Goal: Communication & Community: Answer question/provide support

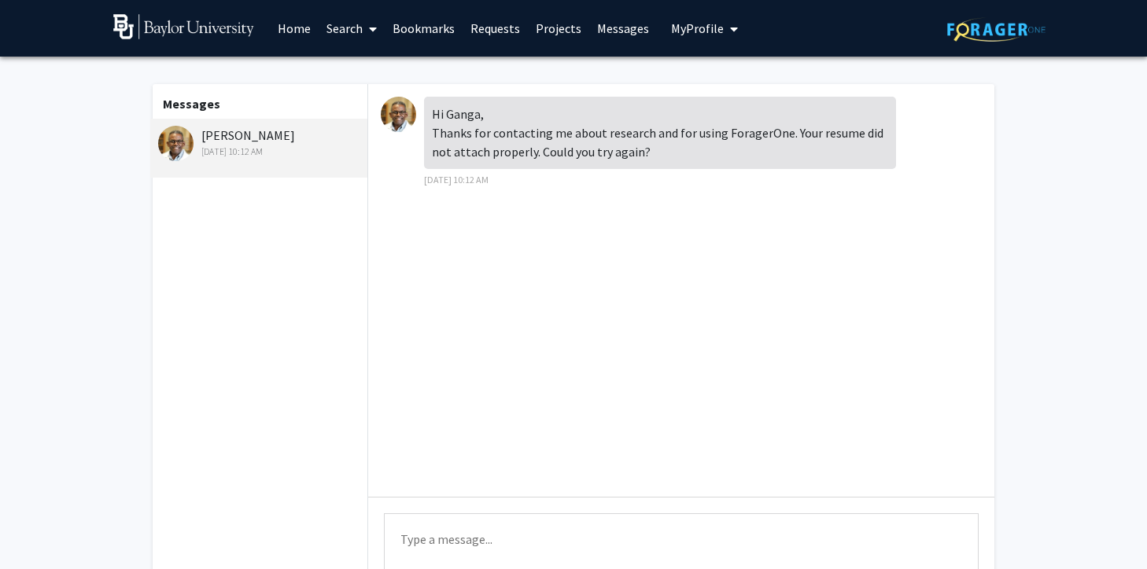
click at [467, 547] on textarea "Type a message" at bounding box center [681, 549] width 595 height 71
type textarea "Hi [PERSON_NAME],"
click at [215, 14] on img at bounding box center [183, 26] width 141 height 25
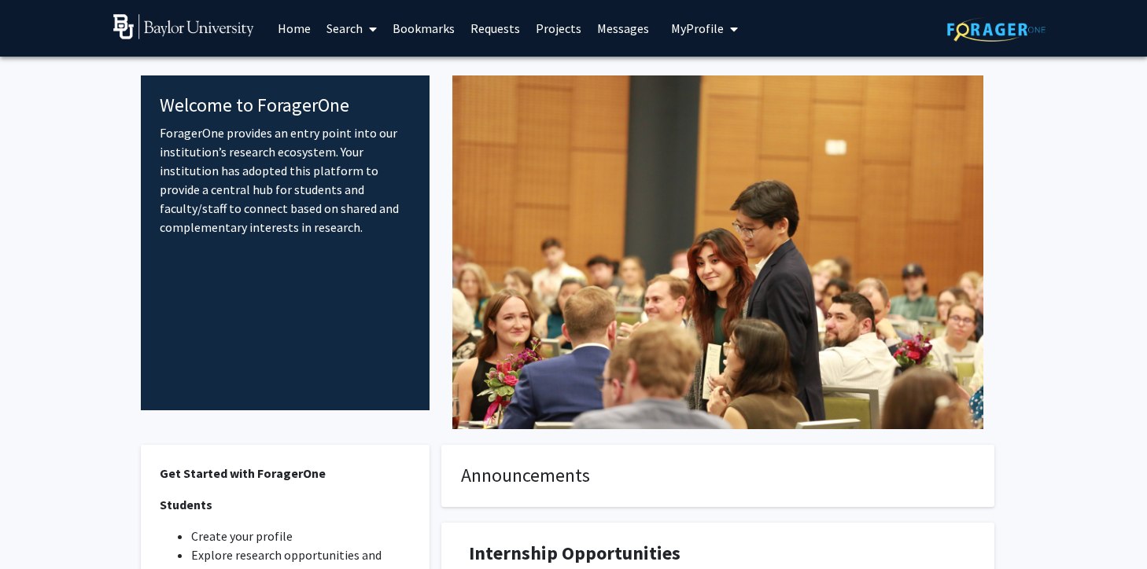
click at [698, 34] on span "My Profile" at bounding box center [697, 28] width 53 height 16
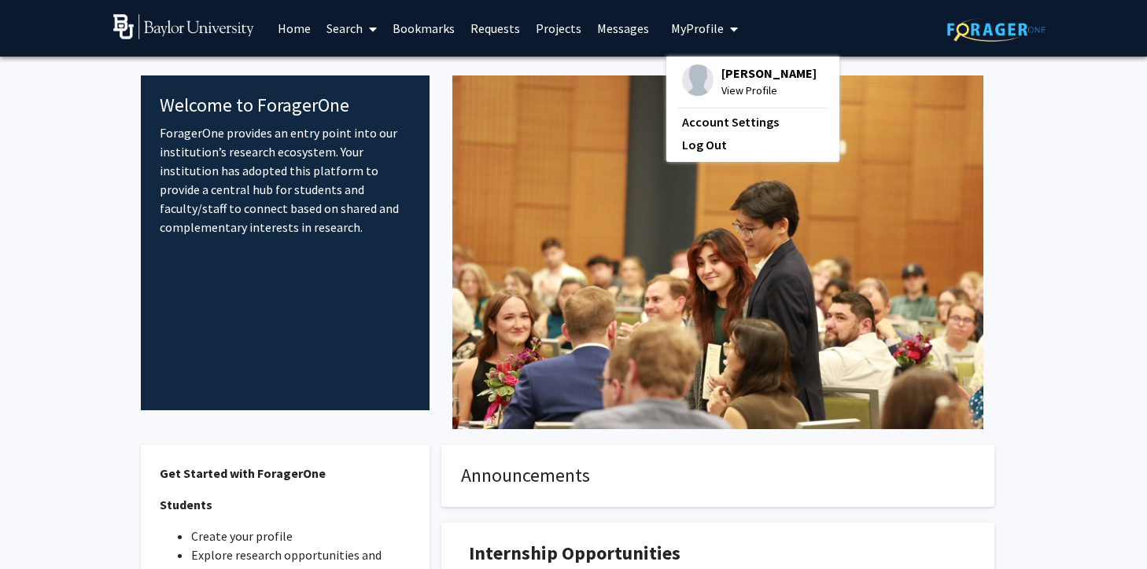
click at [705, 94] on div "[PERSON_NAME] View Profile" at bounding box center [749, 81] width 135 height 35
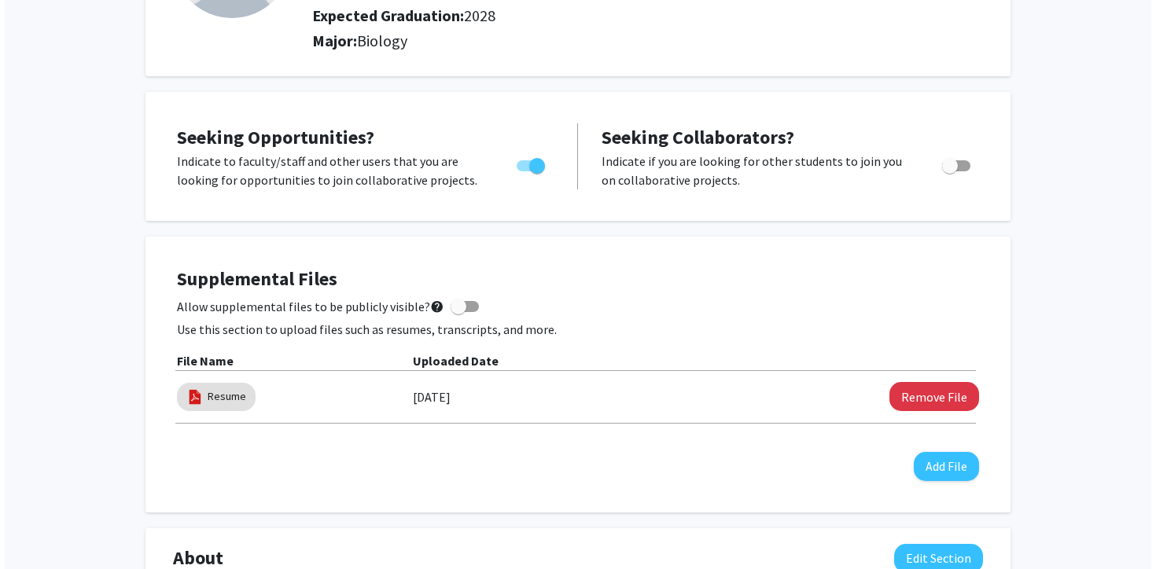
scroll to position [234, 0]
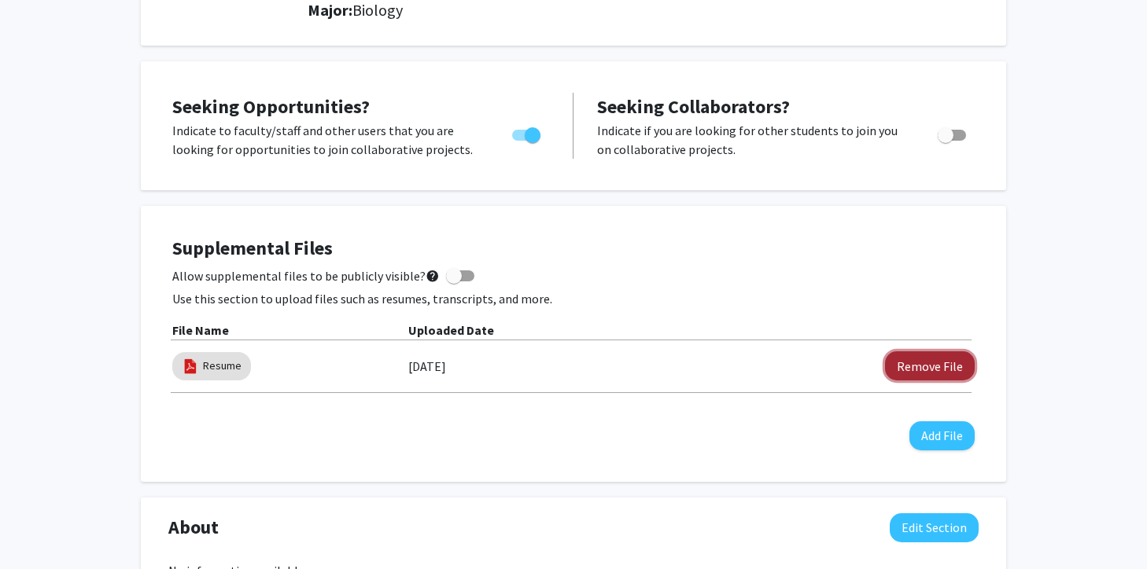
click at [946, 362] on button "Remove File" at bounding box center [930, 366] width 90 height 29
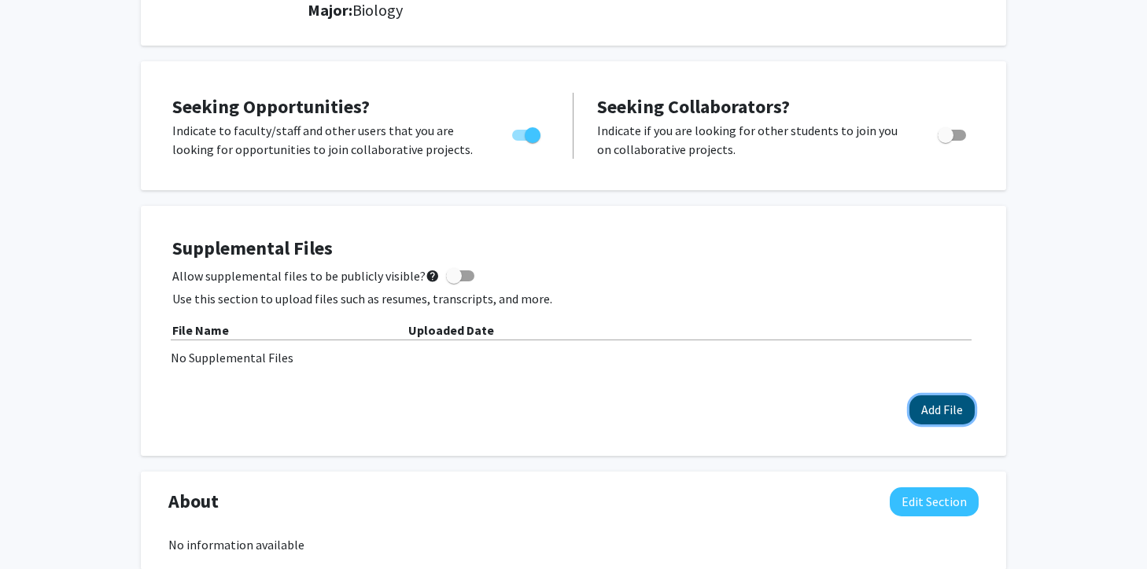
click at [931, 407] on button "Add File" at bounding box center [941, 410] width 65 height 29
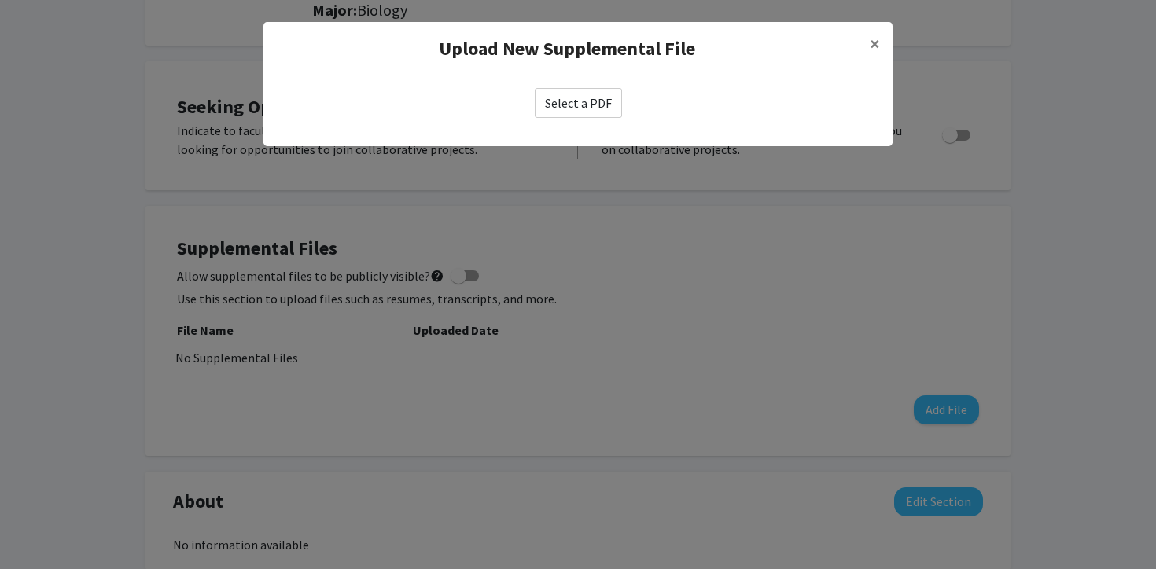
click at [573, 101] on label "Select a PDF" at bounding box center [578, 103] width 87 height 30
click at [0, 0] on input "Select a PDF" at bounding box center [0, 0] width 0 height 0
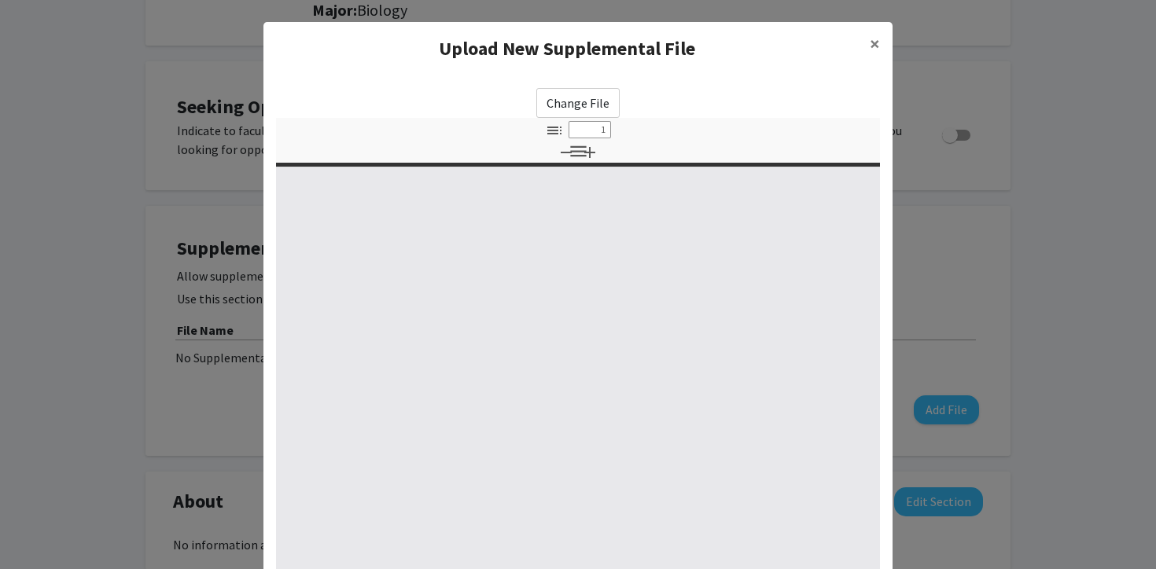
select select "custom"
type input "0"
select select "custom"
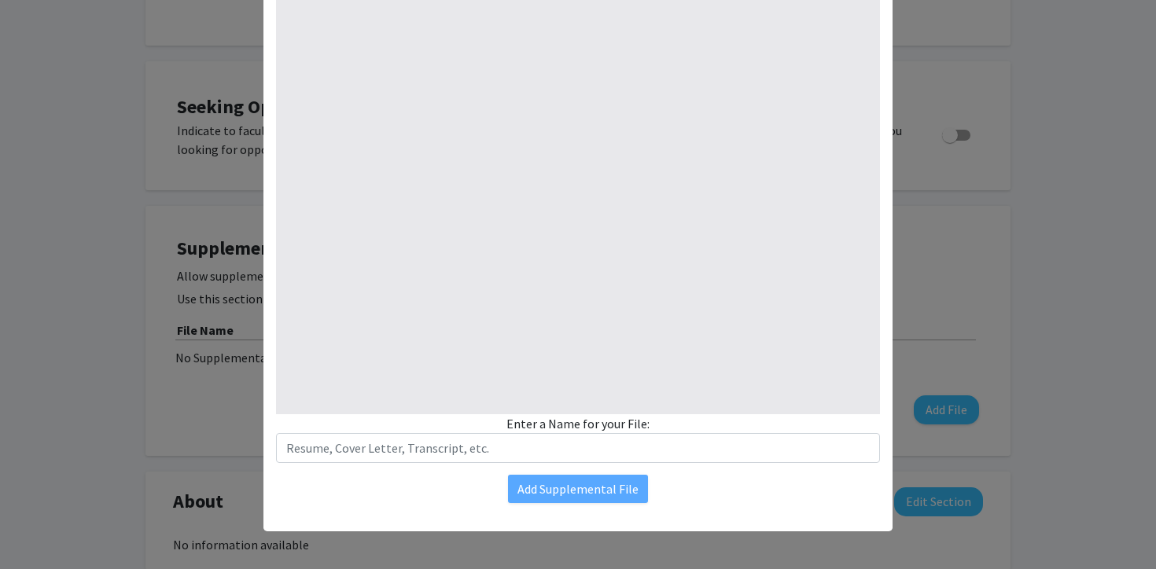
type input "1"
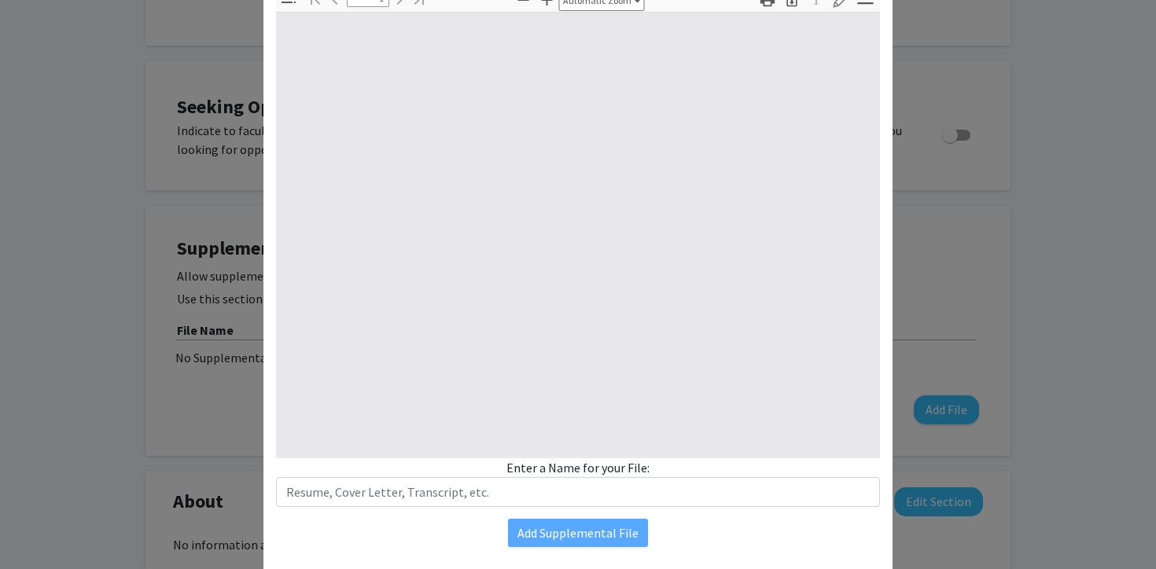
select select "auto"
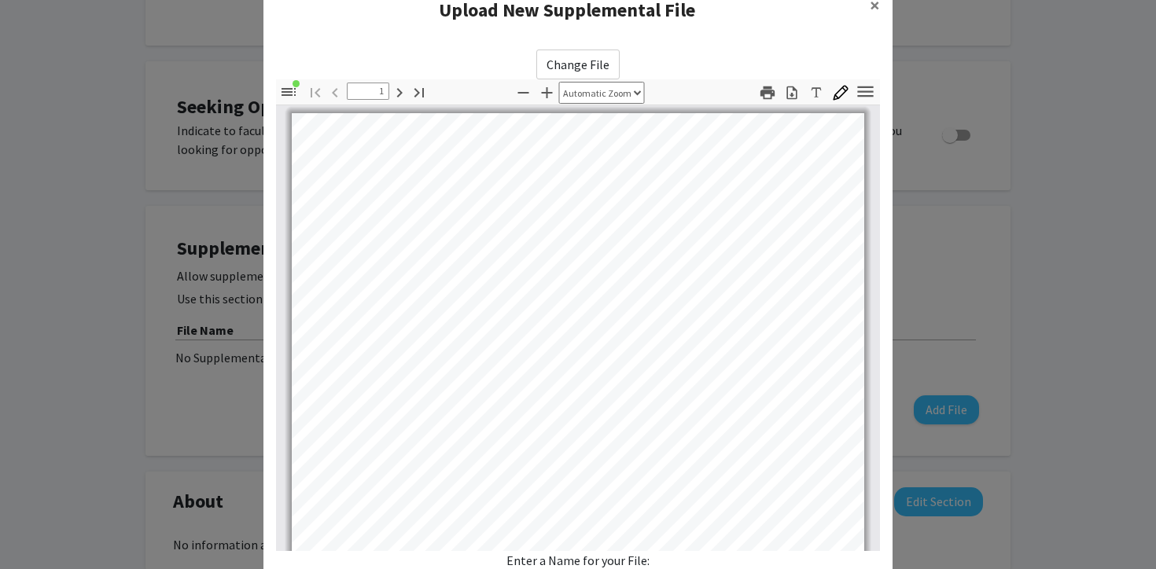
scroll to position [84, 0]
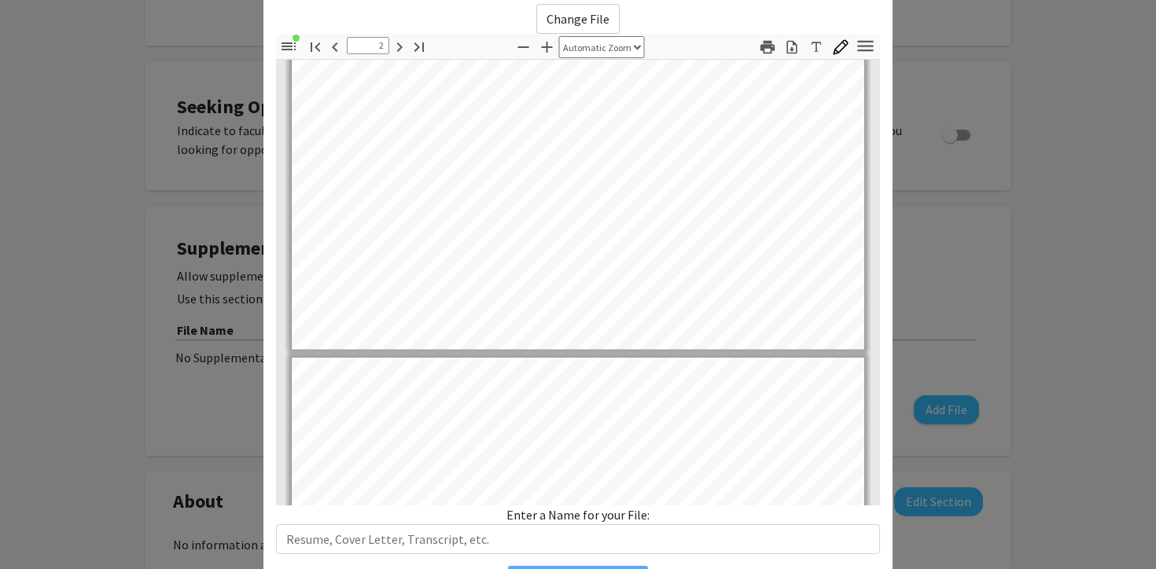
type input "3"
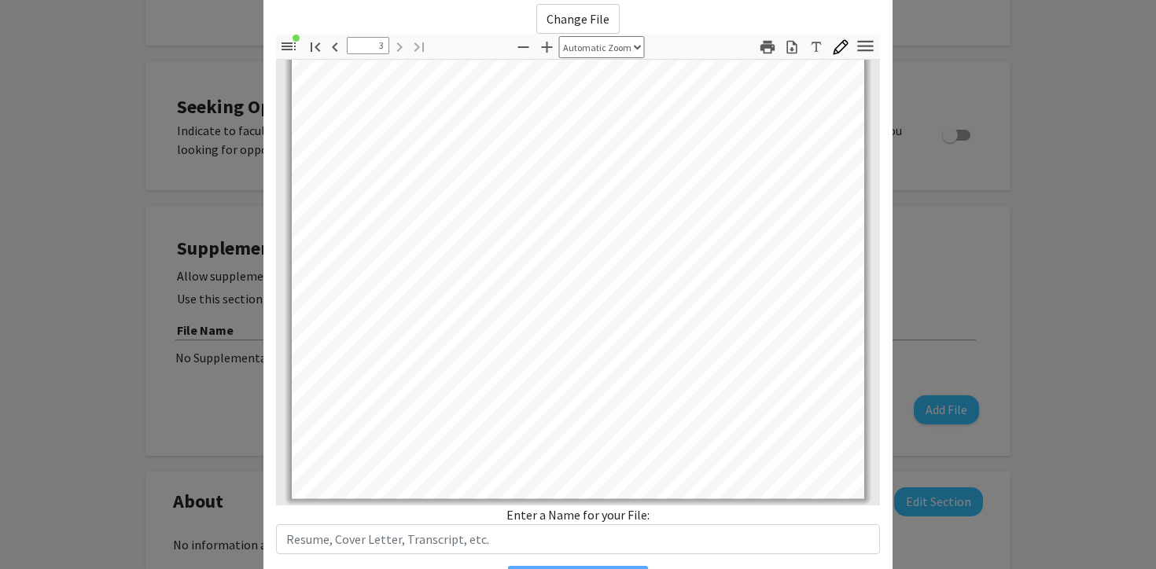
scroll to position [175, 0]
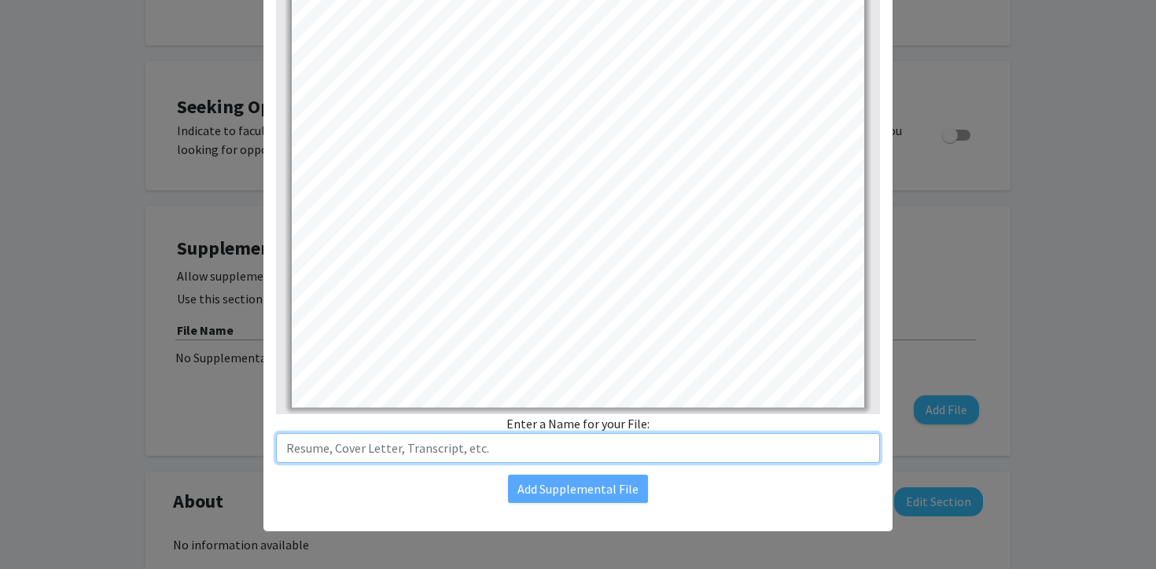
click at [586, 452] on input "text" at bounding box center [578, 448] width 604 height 30
type input "Resume"
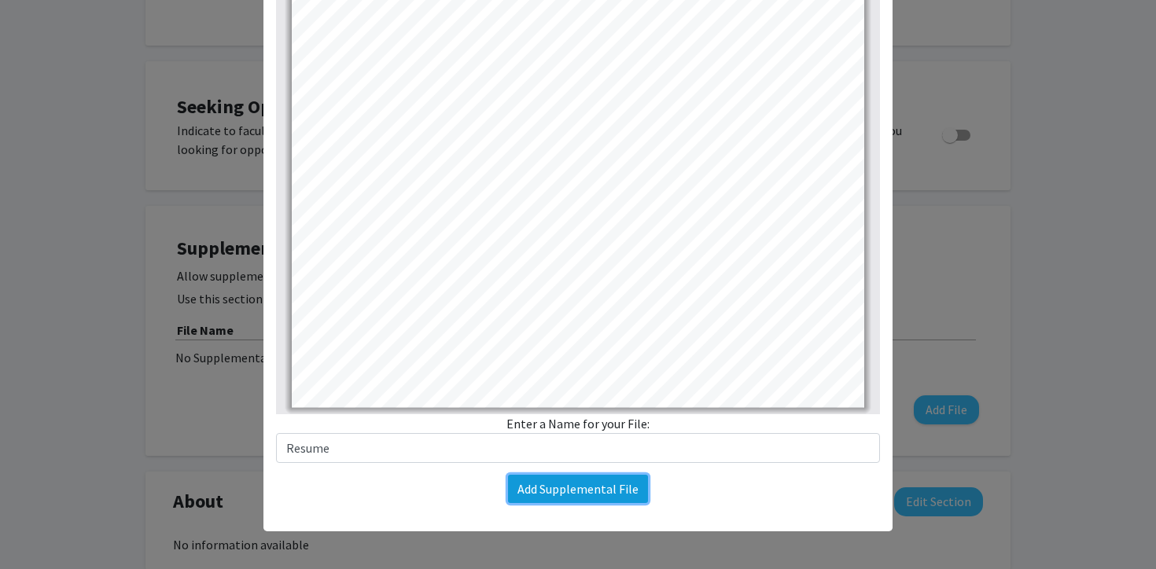
click at [628, 491] on button "Add Supplemental File" at bounding box center [578, 489] width 140 height 28
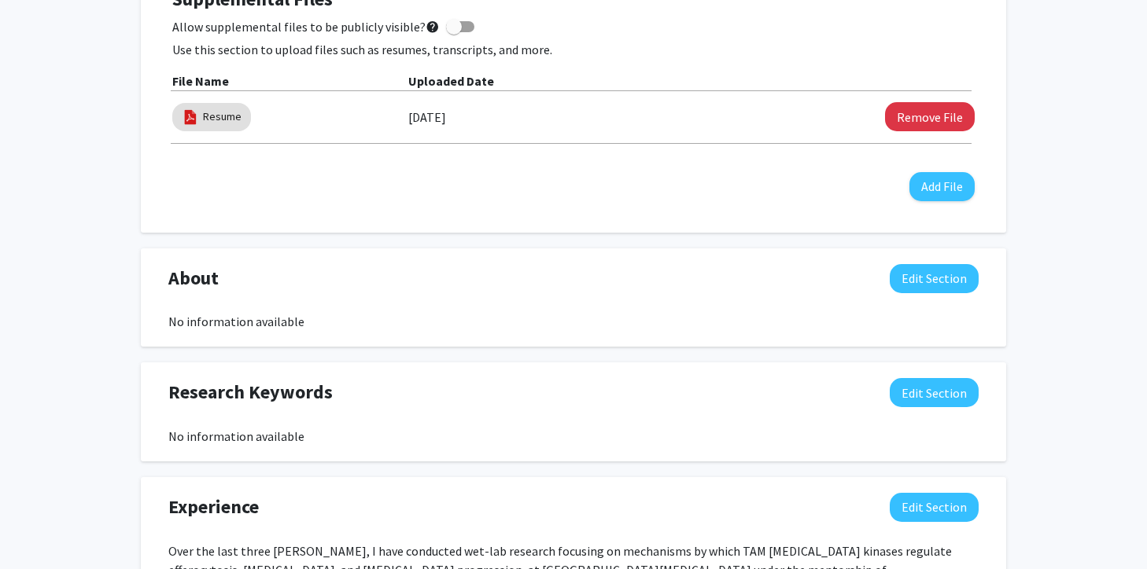
scroll to position [0, 0]
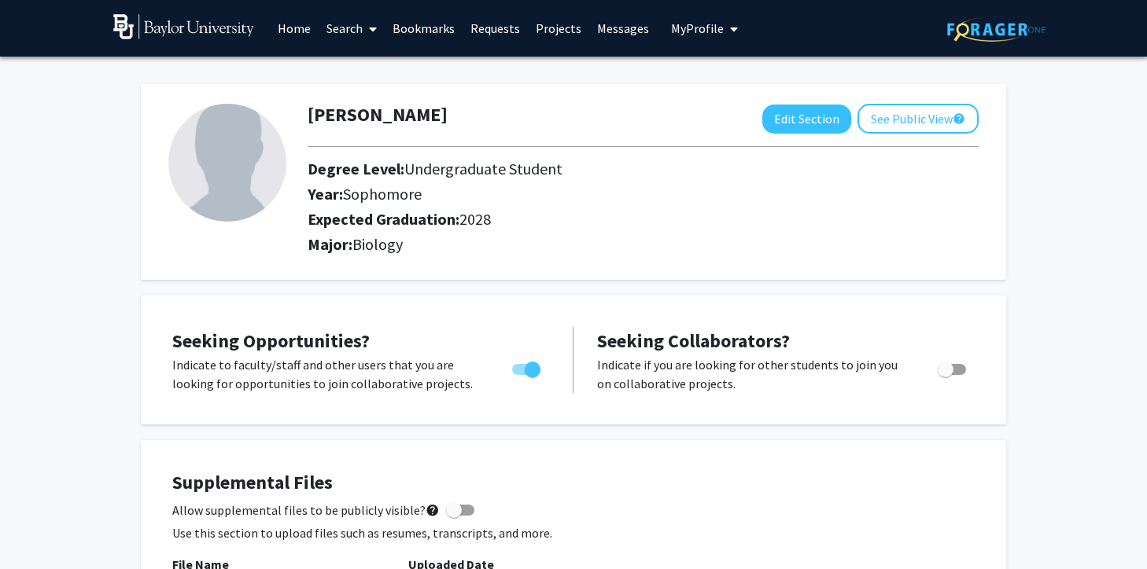
click at [488, 21] on link "Requests" at bounding box center [495, 28] width 65 height 55
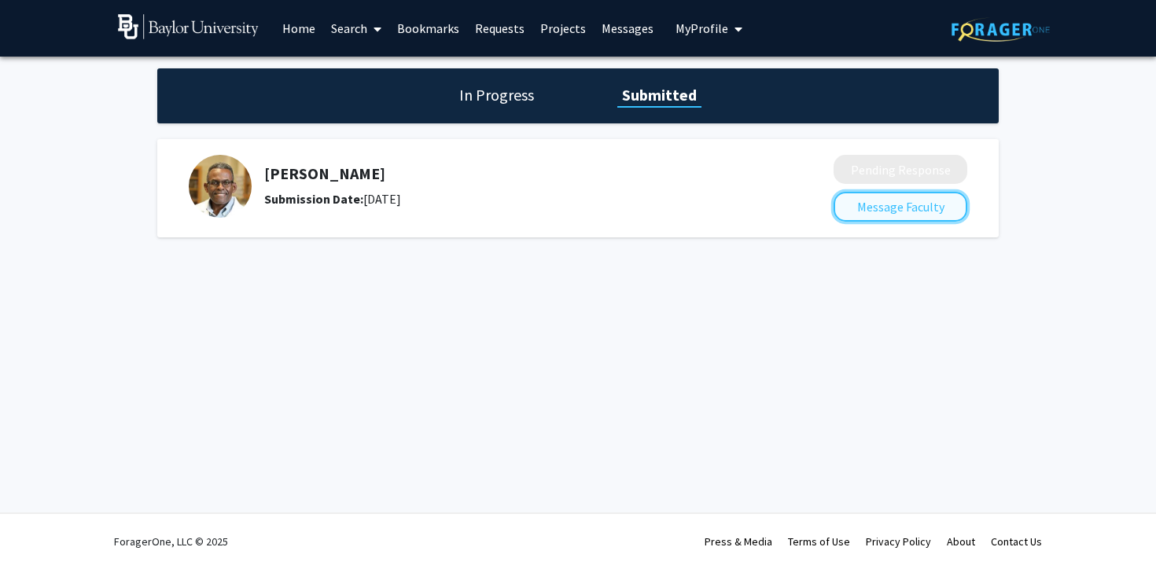
click at [923, 201] on button "Message Faculty" at bounding box center [901, 207] width 134 height 30
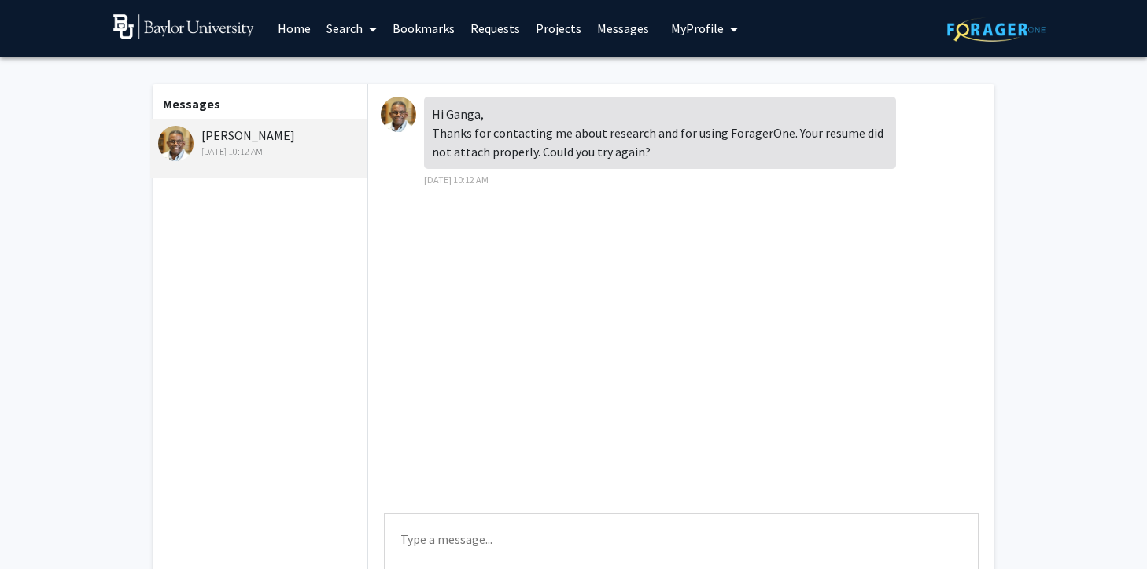
click at [534, 533] on textarea "Type a message" at bounding box center [681, 549] width 595 height 71
click at [635, 541] on textarea "Hi [PERSON_NAME], thank you for reaching out I ust reattached" at bounding box center [681, 549] width 595 height 71
click at [728, 539] on textarea "Hi [PERSON_NAME], thank you for reaching out I just reattached" at bounding box center [681, 549] width 595 height 71
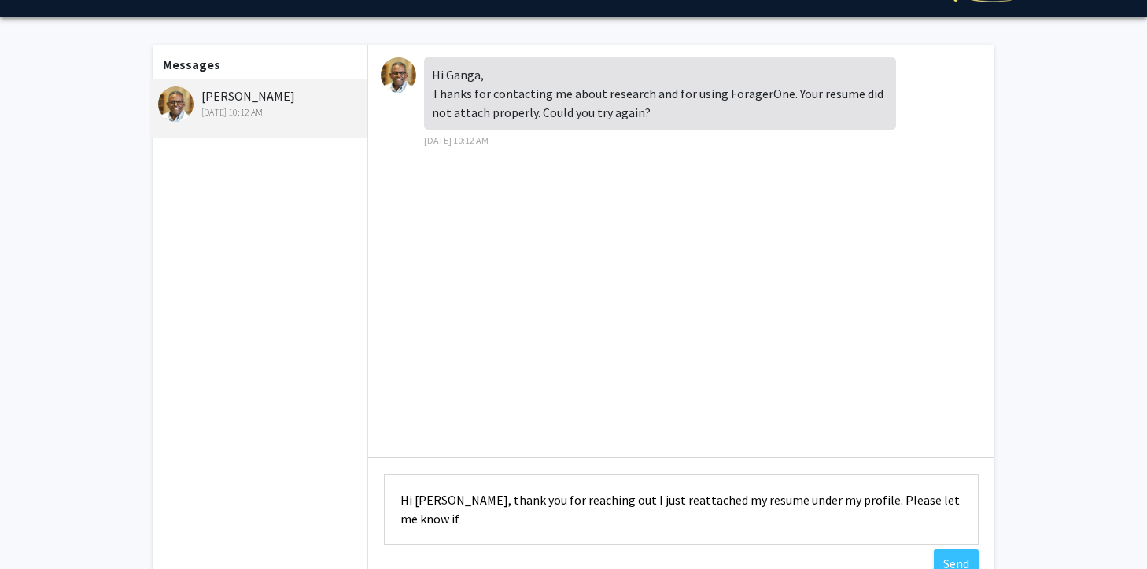
scroll to position [42, 0]
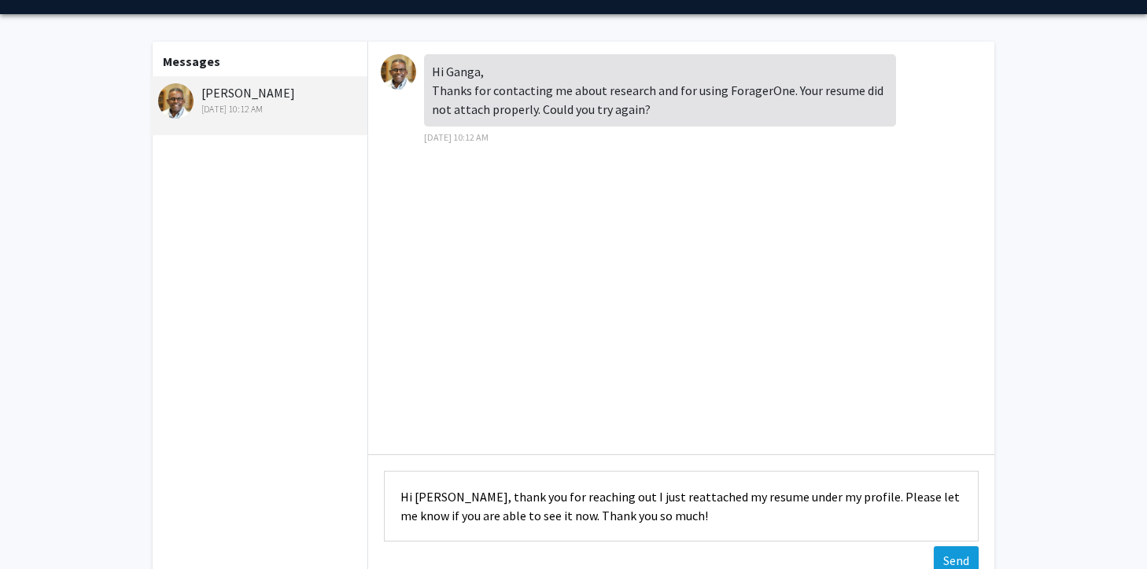
type textarea "Hi [PERSON_NAME], thank you for reaching out I just reattached my resume under …"
click at [958, 550] on button "Send" at bounding box center [956, 561] width 45 height 28
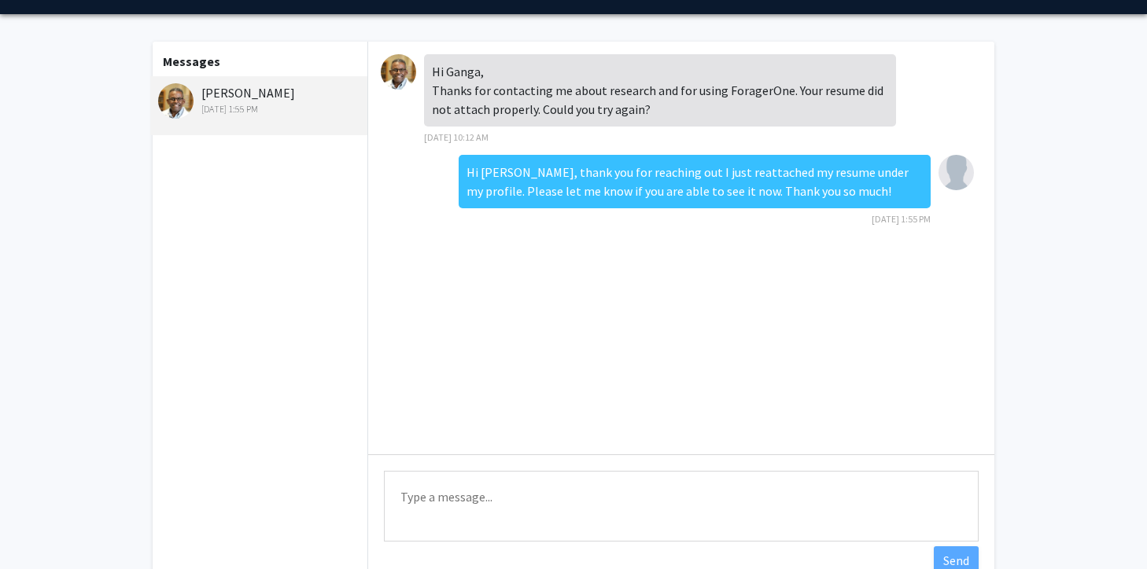
scroll to position [0, 0]
